Goal: Information Seeking & Learning: Learn about a topic

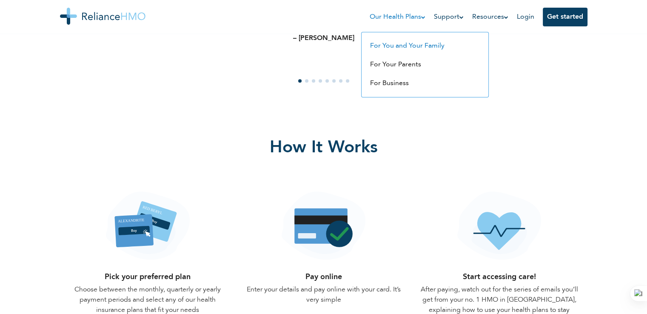
click at [410, 45] on link "For You and Your Family" at bounding box center [407, 46] width 74 height 7
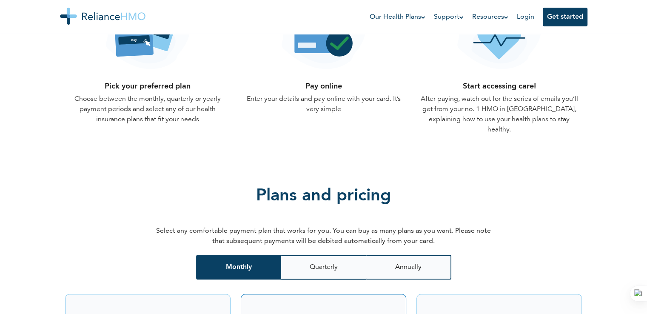
scroll to position [884, 0]
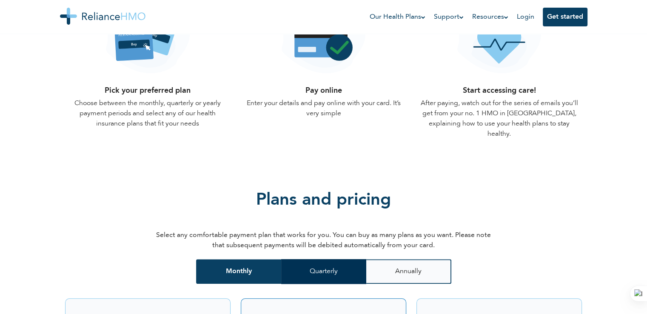
click at [322, 259] on button "Quarterly" at bounding box center [323, 271] width 85 height 25
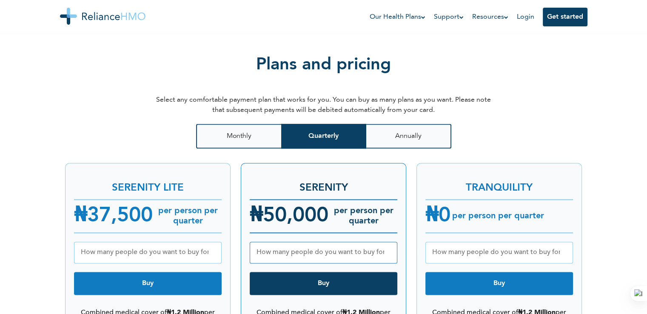
scroll to position [1099, 0]
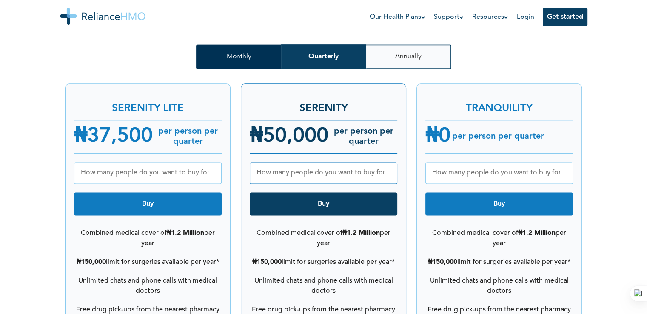
click at [264, 49] on button "Monthly" at bounding box center [238, 56] width 85 height 25
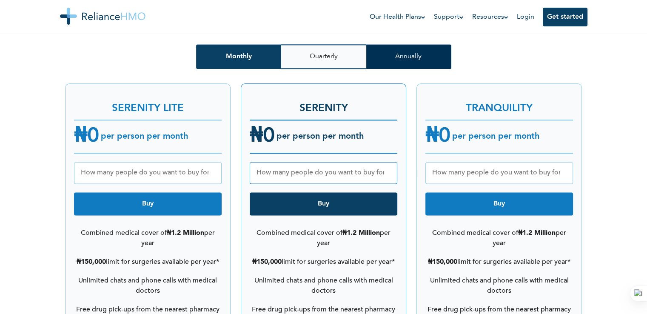
click at [406, 44] on button "Annually" at bounding box center [408, 56] width 85 height 25
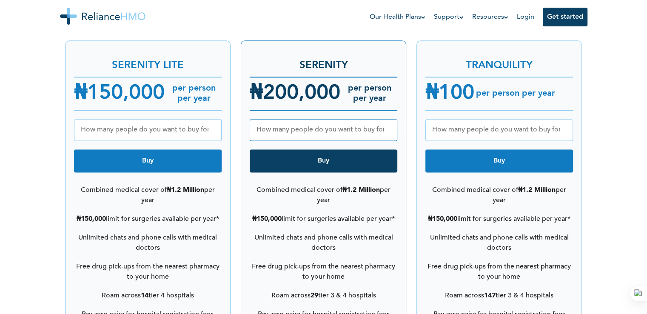
scroll to position [999, 0]
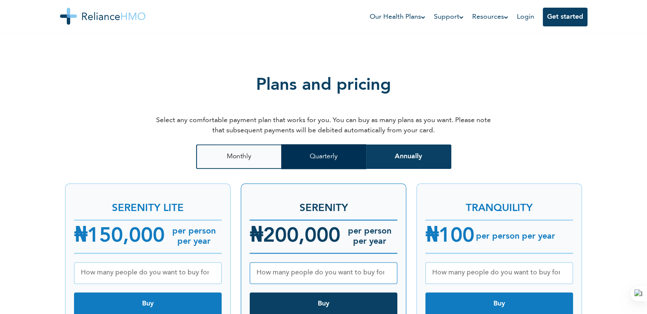
click at [325, 144] on button "Quarterly" at bounding box center [323, 156] width 85 height 25
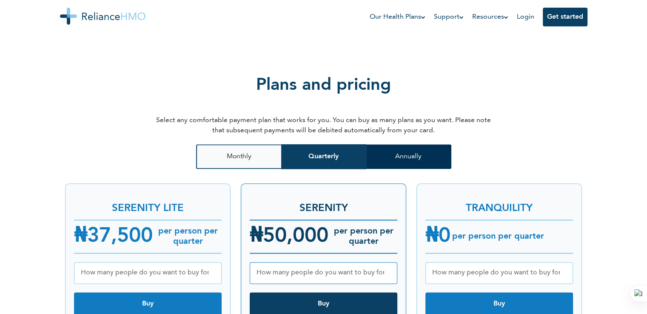
click at [389, 144] on button "Annually" at bounding box center [408, 156] width 85 height 25
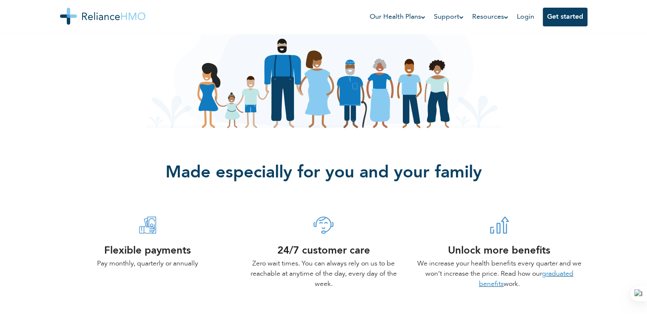
scroll to position [0, 0]
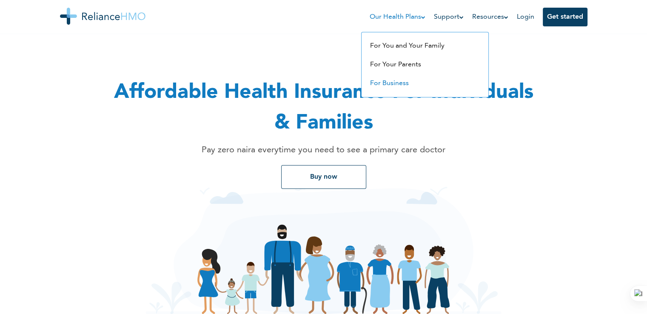
click at [392, 80] on link "For Business" at bounding box center [389, 83] width 39 height 7
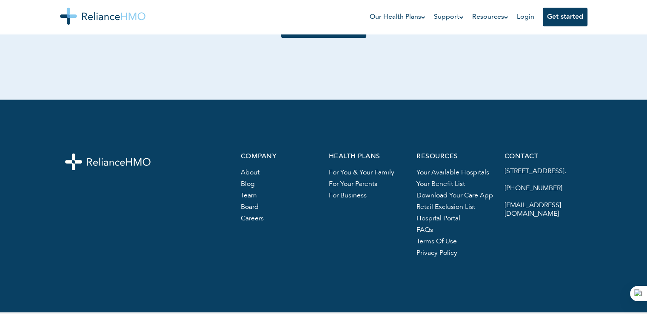
drag, startPoint x: 0, startPoint y: 0, endPoint x: 644, endPoint y: 244, distance: 688.2
